Goal: Navigation & Orientation: Understand site structure

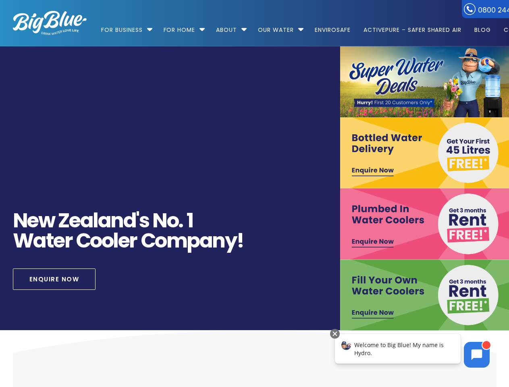
click at [254, 193] on div "[URL][DOMAIN_NAME] N [PERSON_NAME] ' s N o . 1 W a t e r C o o l e r C o m p a …" at bounding box center [254, 188] width 512 height 284
click at [305, 23] on li "Our Water Our Water – h2o in all its glory Filtered Water Solutions" at bounding box center [279, 26] width 55 height 46
click at [125, 26] on link "For Business" at bounding box center [124, 26] width 47 height 52
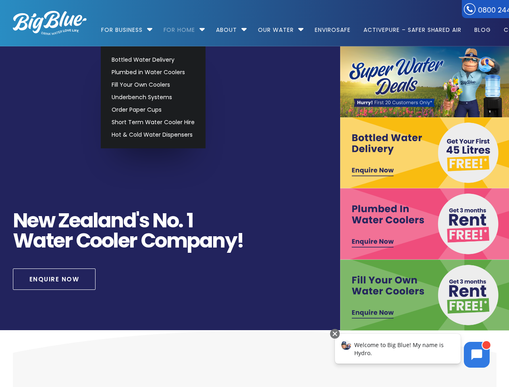
click at [180, 26] on link "For Home" at bounding box center [179, 26] width 43 height 52
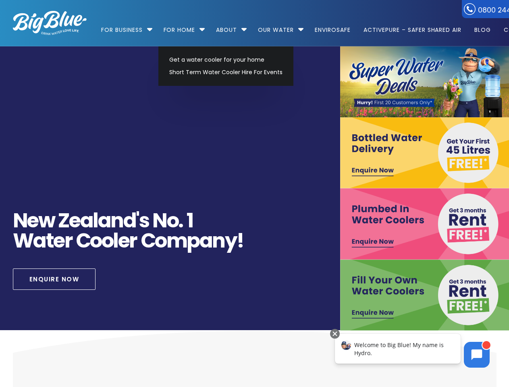
click at [477, 355] on icon at bounding box center [476, 354] width 11 height 11
click at [398, 348] on div "Welcome to Big Blue! My name is Hydro." at bounding box center [398, 349] width 126 height 30
click at [335, 334] on div at bounding box center [335, 334] width 10 height 10
